Goal: Entertainment & Leisure: Consume media (video, audio)

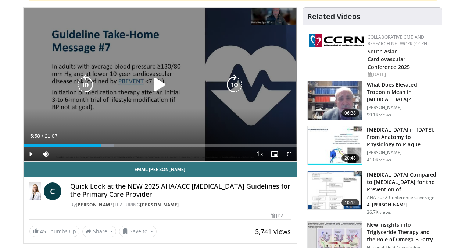
click at [155, 92] on icon "Video Player" at bounding box center [160, 84] width 21 height 21
click at [158, 93] on icon "Video Player" at bounding box center [160, 84] width 21 height 21
click at [153, 91] on icon "Video Player" at bounding box center [160, 84] width 21 height 21
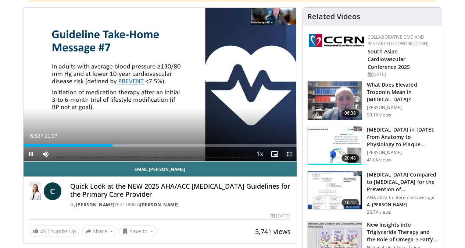
click at [294, 161] on span "Video Player" at bounding box center [289, 153] width 15 height 15
click at [295, 161] on span "Video Player" at bounding box center [289, 153] width 15 height 15
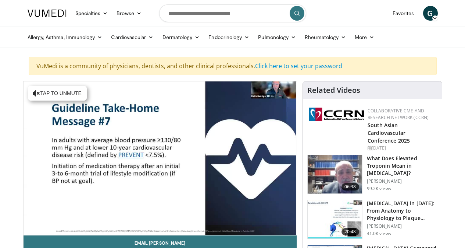
click at [438, 9] on span "G" at bounding box center [430, 13] width 15 height 15
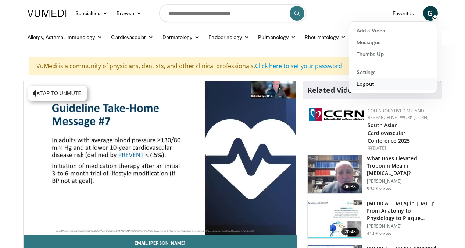
click at [392, 83] on link "Logout" at bounding box center [394, 84] width 88 height 12
